Goal: Task Accomplishment & Management: Use online tool/utility

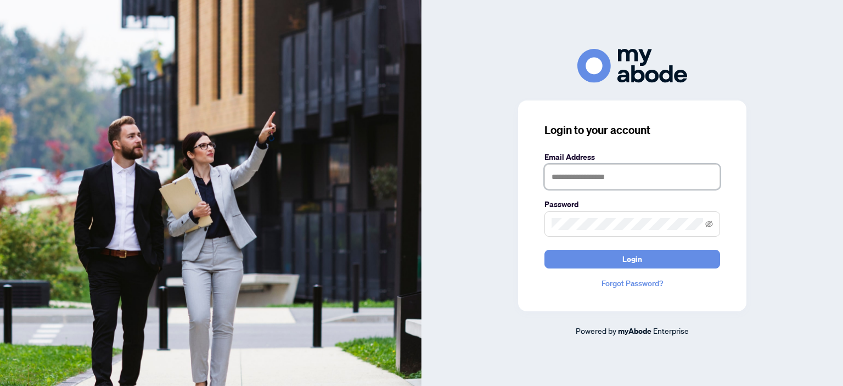
click at [572, 176] on input "text" at bounding box center [632, 176] width 176 height 25
type input "**********"
click at [617, 259] on button "Login" at bounding box center [632, 259] width 176 height 19
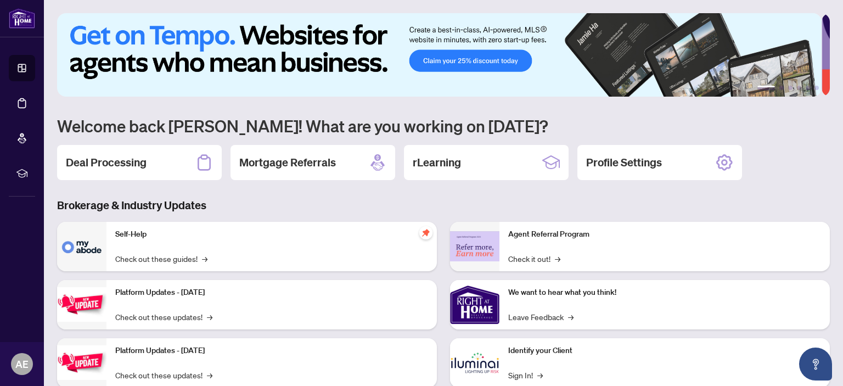
click at [105, 160] on h2 "Deal Processing" at bounding box center [106, 162] width 81 height 15
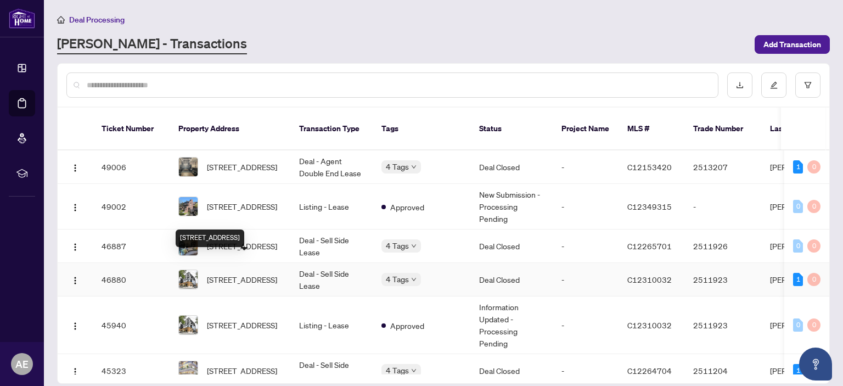
click at [242, 273] on span "[STREET_ADDRESS]" at bounding box center [242, 279] width 70 height 12
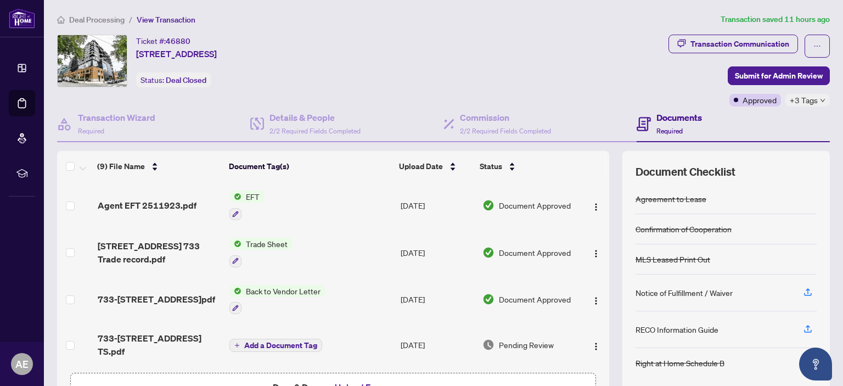
click at [252, 200] on span "EFT" at bounding box center [252, 196] width 22 height 12
click at [250, 247] on span "EFT" at bounding box center [243, 249] width 121 height 12
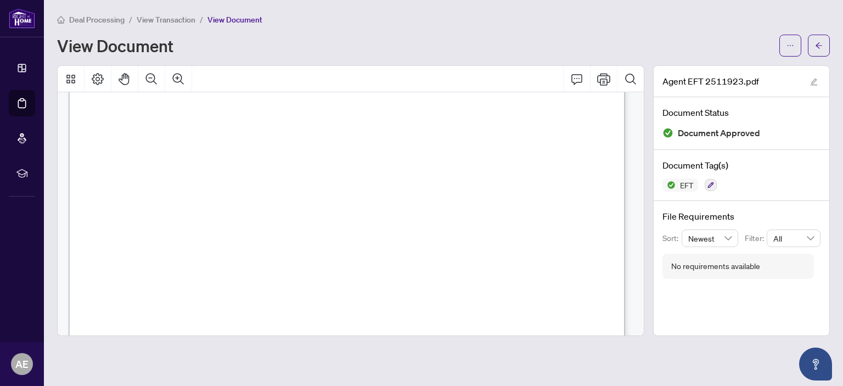
scroll to position [210, 0]
click at [602, 75] on button "Print" at bounding box center [603, 79] width 26 height 26
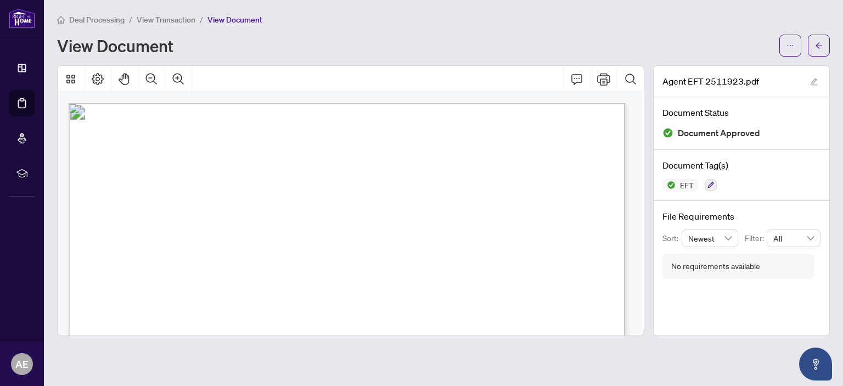
scroll to position [0, 0]
